Goal: Transaction & Acquisition: Purchase product/service

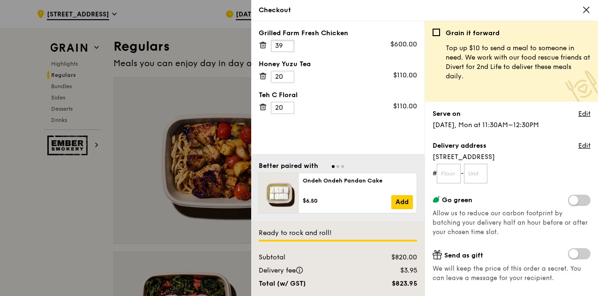
click at [285, 48] on input "39" at bounding box center [282, 46] width 23 height 12
click at [287, 43] on input "40" at bounding box center [282, 46] width 23 height 12
click at [287, 43] on input "41" at bounding box center [282, 46] width 23 height 12
click at [287, 43] on input "42" at bounding box center [282, 46] width 23 height 12
type input "41"
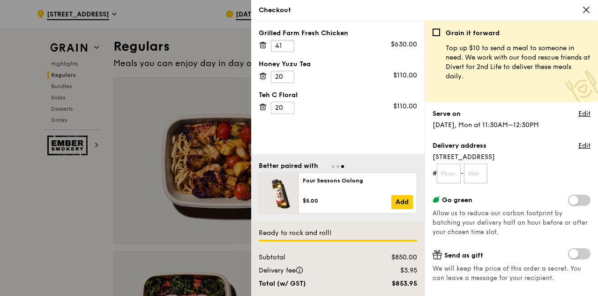
click at [286, 46] on input "41" at bounding box center [282, 46] width 23 height 12
type input "21"
click at [287, 72] on input "21" at bounding box center [282, 77] width 23 height 12
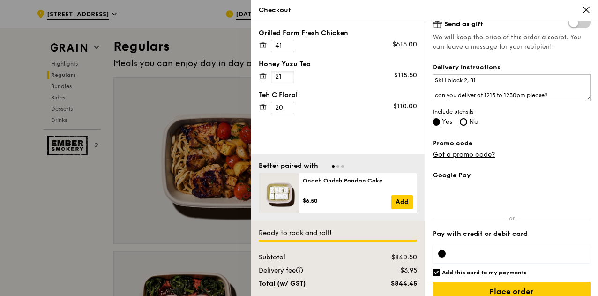
scroll to position [243, 0]
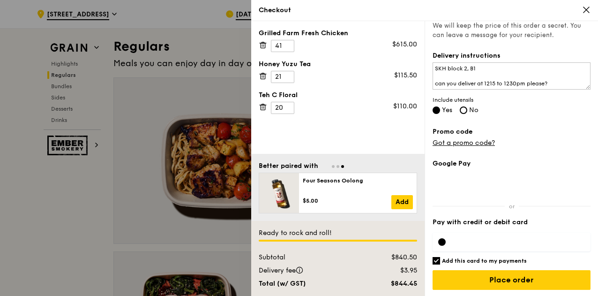
click at [437, 261] on input "Add this card to my payments" at bounding box center [435, 260] width 7 height 7
checkbox input "false"
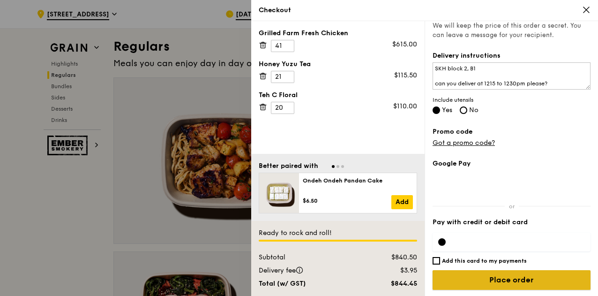
click at [530, 280] on input "Place order" at bounding box center [511, 280] width 158 height 20
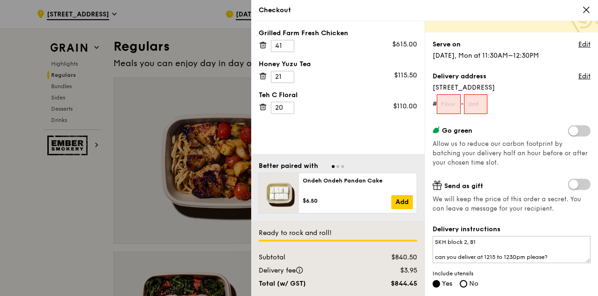
scroll to position [67, 0]
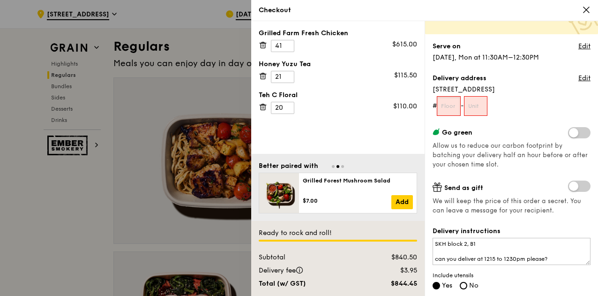
click at [451, 107] on input "text" at bounding box center [449, 106] width 24 height 20
type input "b1"
click at [477, 107] on input "text" at bounding box center [476, 106] width 24 height 20
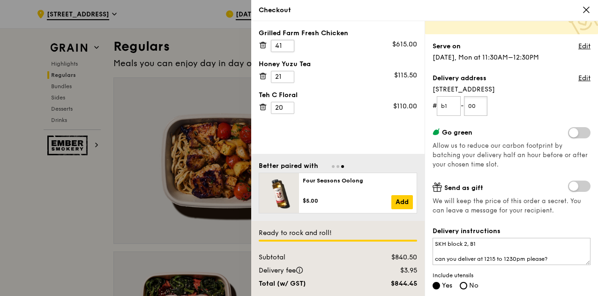
type input "00"
click at [290, 46] on input "41" at bounding box center [282, 46] width 23 height 12
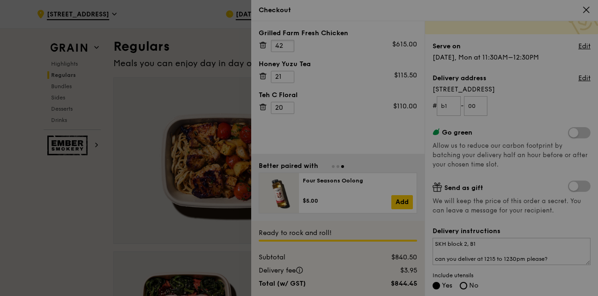
type input "42"
click at [284, 78] on div at bounding box center [299, 148] width 598 height 296
click at [286, 105] on input "21" at bounding box center [282, 108] width 23 height 12
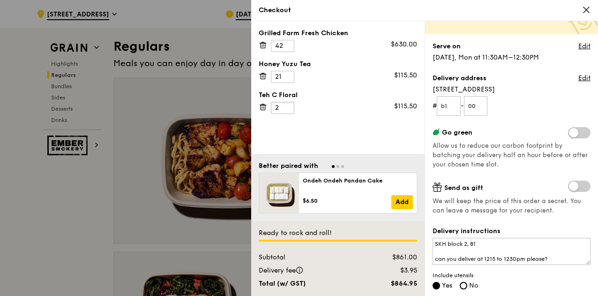
type input "21"
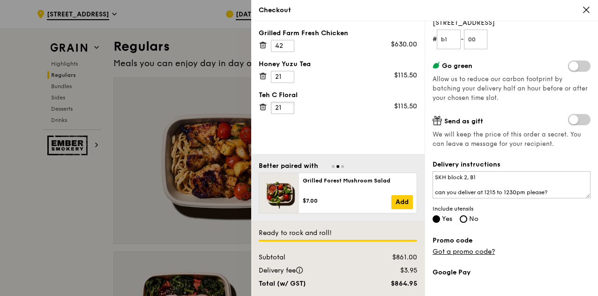
scroll to position [243, 0]
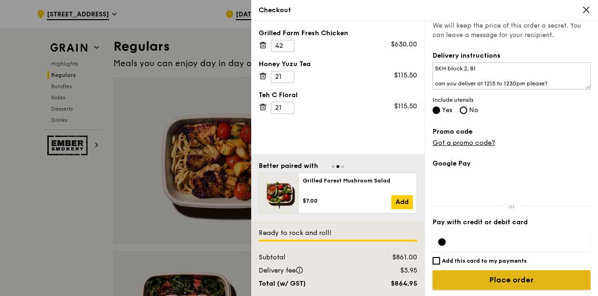
click at [548, 281] on input "Place order" at bounding box center [511, 280] width 158 height 20
